Goal: Task Accomplishment & Management: Manage account settings

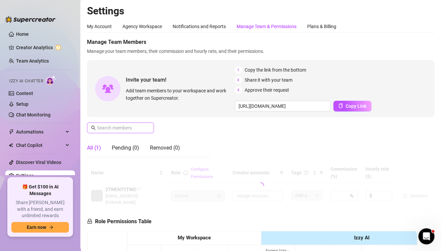
click at [120, 133] on div "Manage Team Members Manage your team members, their commission and hourly rate,…" at bounding box center [260, 100] width 347 height 124
click at [119, 129] on input "text" at bounding box center [120, 127] width 47 height 7
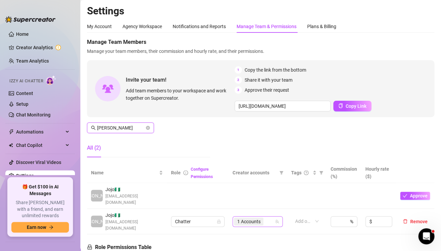
click at [245, 218] on span "1 Accounts" at bounding box center [248, 221] width 23 height 7
type input "[PERSON_NAME]"
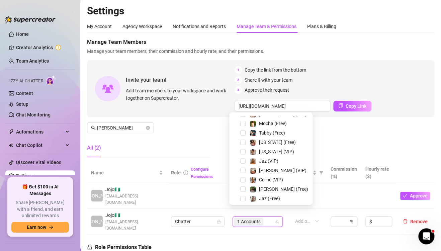
scroll to position [120, 0]
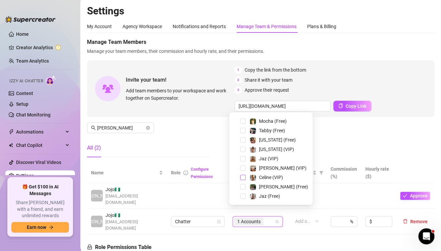
click at [243, 176] on span "Select tree node" at bounding box center [242, 177] width 5 height 5
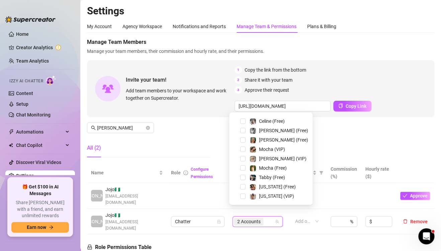
scroll to position [54, 0]
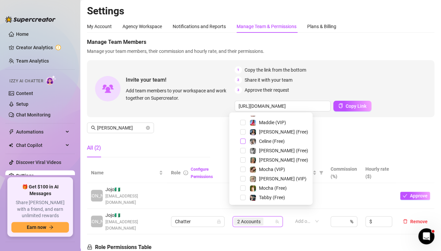
click at [241, 141] on span "Select tree node" at bounding box center [242, 140] width 5 height 5
click at [201, 143] on div "All (2)" at bounding box center [148, 147] width 123 height 19
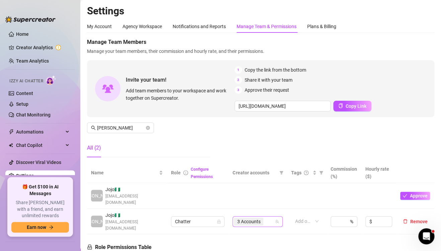
click at [401, 31] on div "My Account Agency Workspace Notifications and Reports Manage Team & Permissions…" at bounding box center [260, 26] width 347 height 13
click at [237, 218] on span "3 Accounts" at bounding box center [248, 221] width 23 height 7
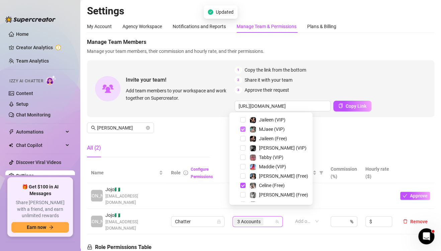
click at [241, 130] on span "Select tree node" at bounding box center [242, 128] width 5 height 5
click at [203, 138] on div "All (2)" at bounding box center [148, 147] width 123 height 19
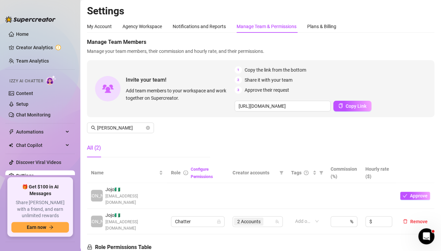
click at [82, 247] on main "Settings My Account Agency Workspace Notifications and Reports Manage Team & Pe…" at bounding box center [260, 226] width 361 height 452
click at [427, 35] on div "My Account Agency Workspace Notifications and Reports Manage Team & Permissions…" at bounding box center [260, 222] width 347 height 404
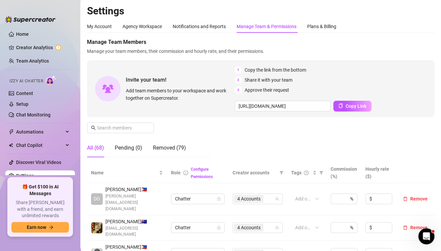
click at [419, 43] on span "Manage Team Members" at bounding box center [260, 42] width 347 height 8
